Goal: Use online tool/utility: Utilize a website feature to perform a specific function

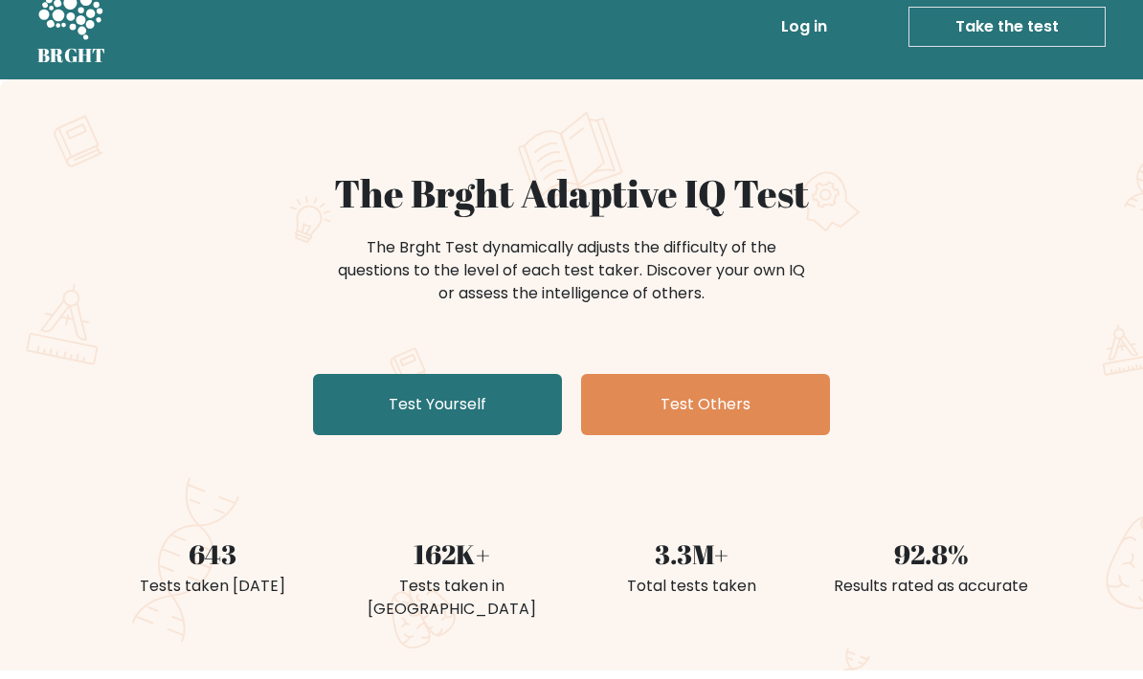
scroll to position [25, 0]
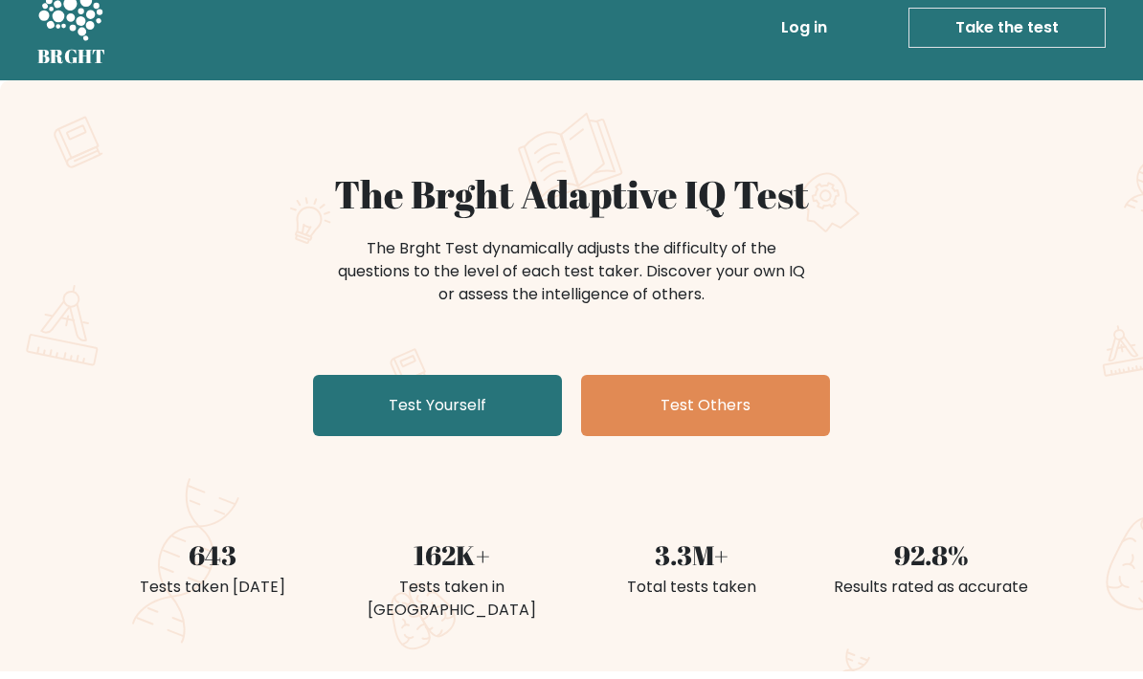
click at [492, 408] on link "Test Yourself" at bounding box center [437, 405] width 249 height 61
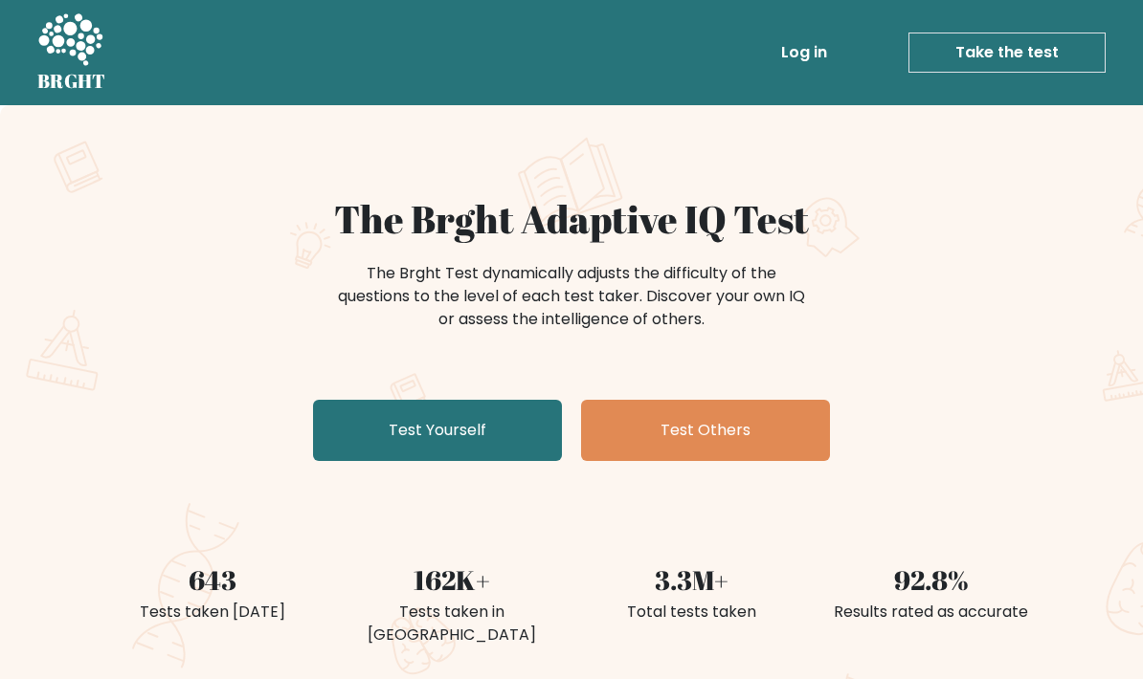
scroll to position [101, 0]
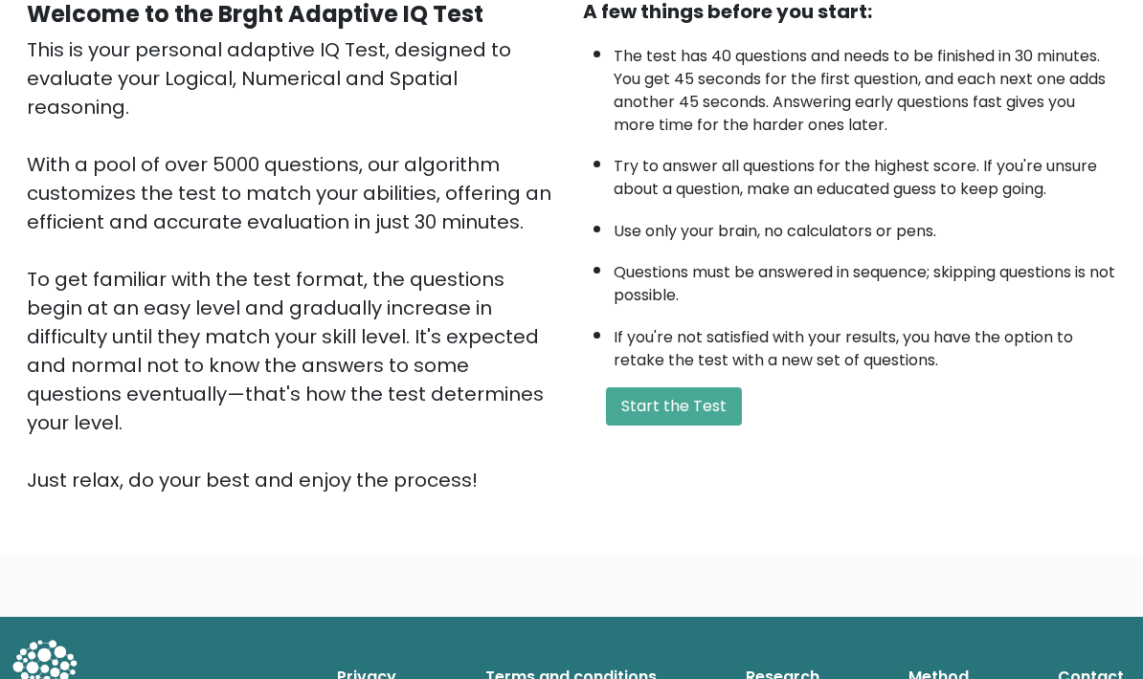
scroll to position [199, 0]
click at [708, 427] on button "Start the Test" at bounding box center [674, 408] width 136 height 38
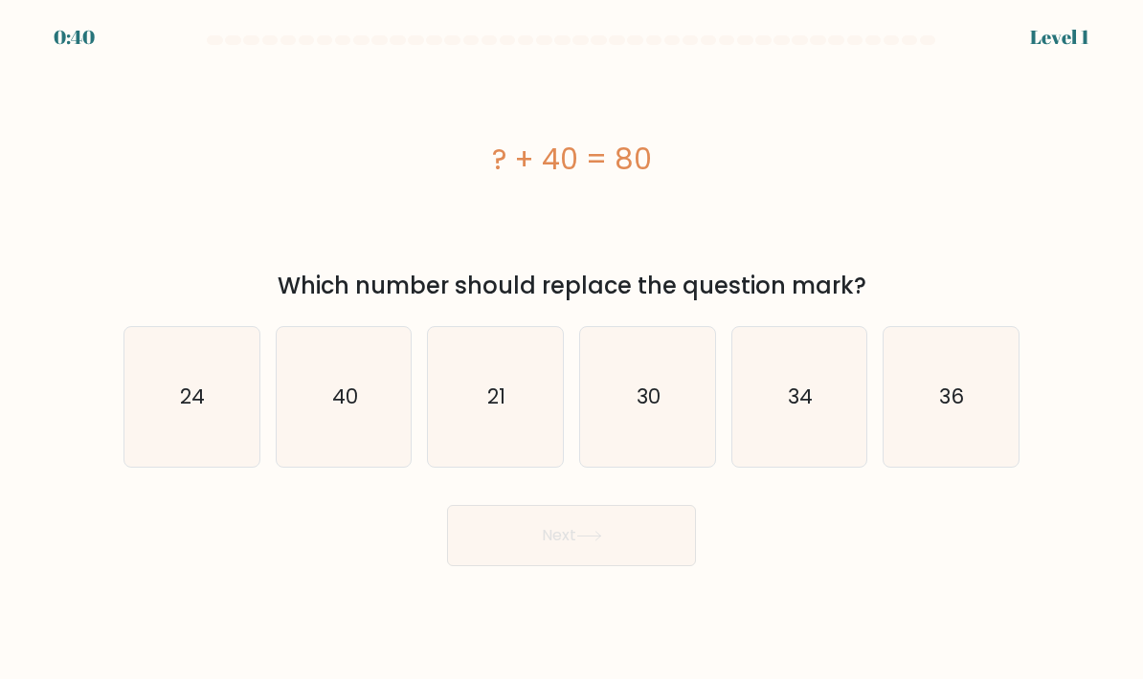
click at [332, 448] on icon "40" at bounding box center [344, 397] width 135 height 135
click at [571, 349] on input "b. 40" at bounding box center [571, 345] width 1 height 10
radio input "true"
click at [576, 555] on button "Next" at bounding box center [571, 535] width 249 height 61
